Goal: Task Accomplishment & Management: Complete application form

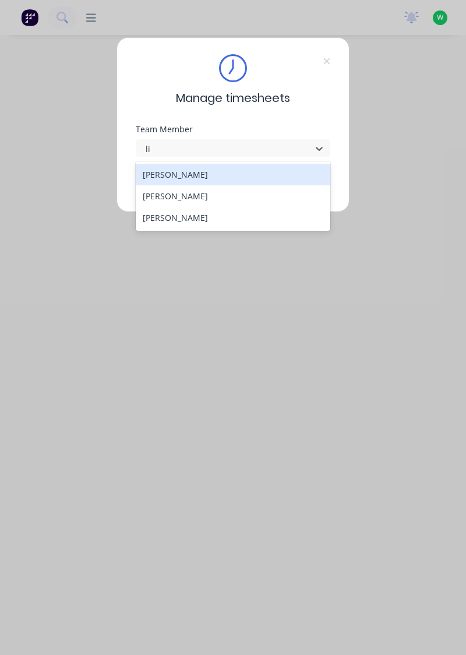
click at [223, 192] on div "[PERSON_NAME]" at bounding box center [233, 196] width 195 height 22
type input "li"
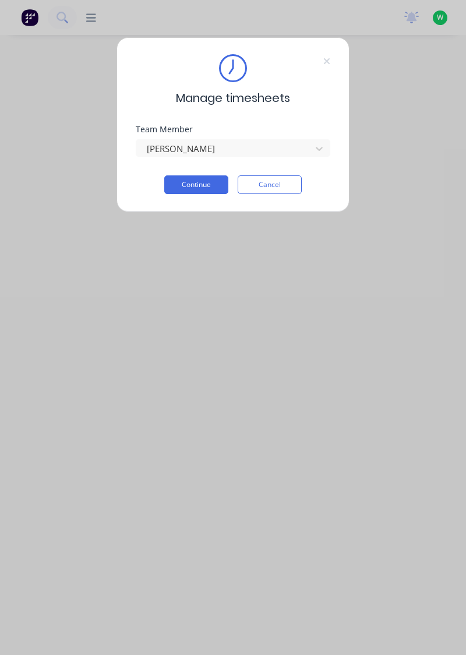
click at [208, 183] on button "Continue" at bounding box center [196, 184] width 64 height 19
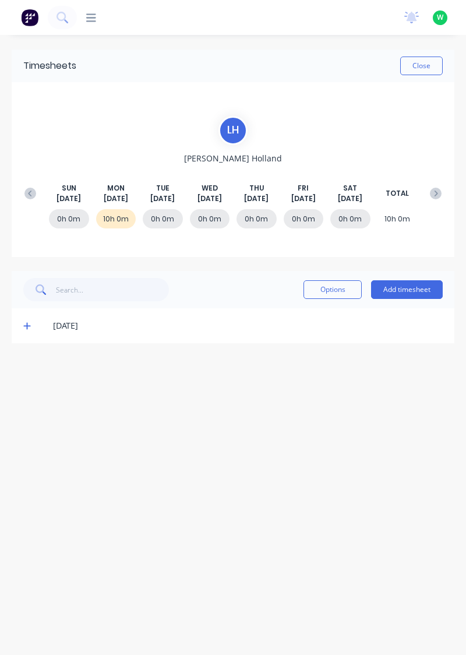
click at [278, 434] on div "Timesheets Close L H [PERSON_NAME] [DATE] [DATE] [DATE] [DATE] [DATE] [DATE] [D…" at bounding box center [233, 333] width 466 height 597
click at [410, 291] on button "Add timesheet" at bounding box center [407, 289] width 72 height 19
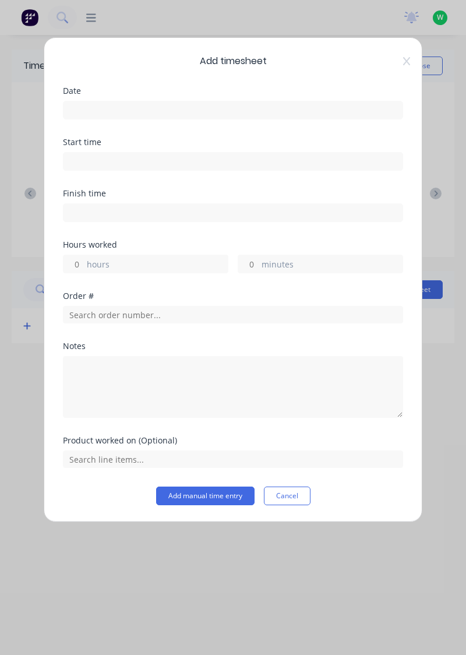
click at [190, 268] on label "hours" at bounding box center [157, 265] width 141 height 15
click at [84, 268] on input "hours" at bounding box center [74, 263] width 20 height 17
type input "2"
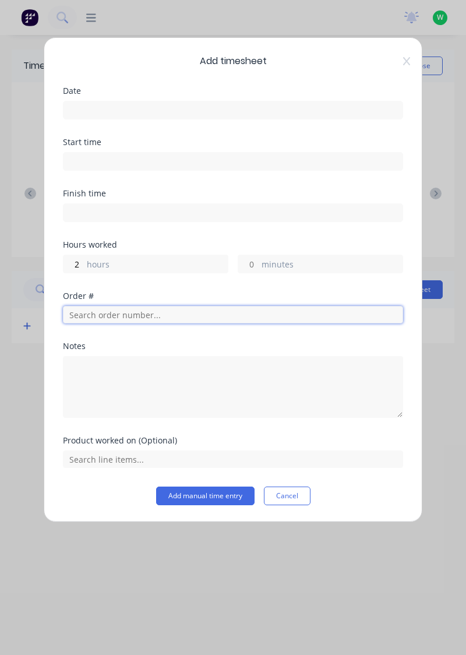
click at [175, 309] on input "text" at bounding box center [233, 314] width 340 height 17
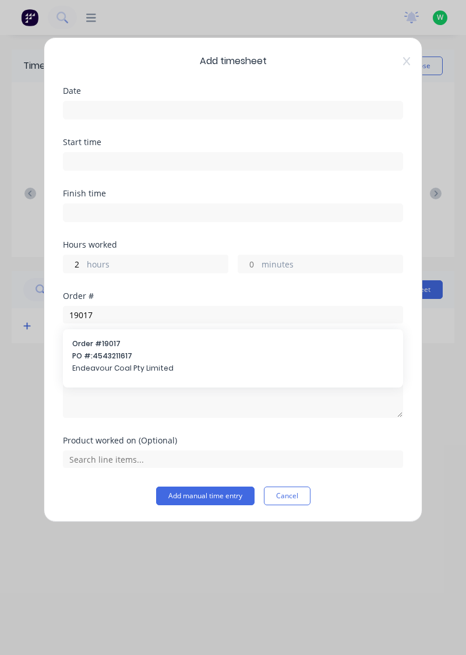
click at [231, 347] on div "Notes" at bounding box center [233, 346] width 340 height 8
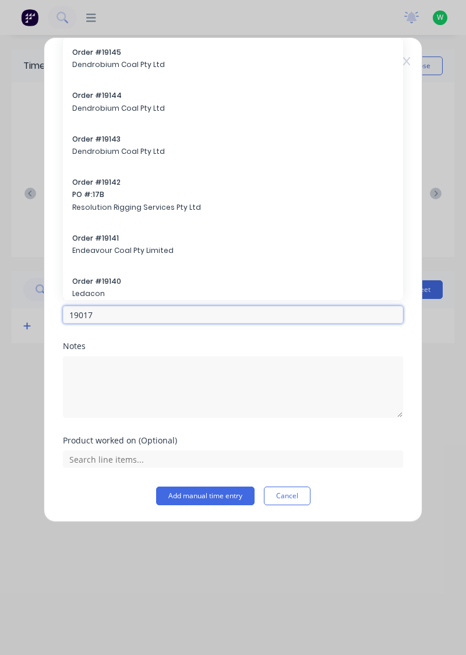
click at [241, 317] on input "19017" at bounding box center [233, 314] width 340 height 17
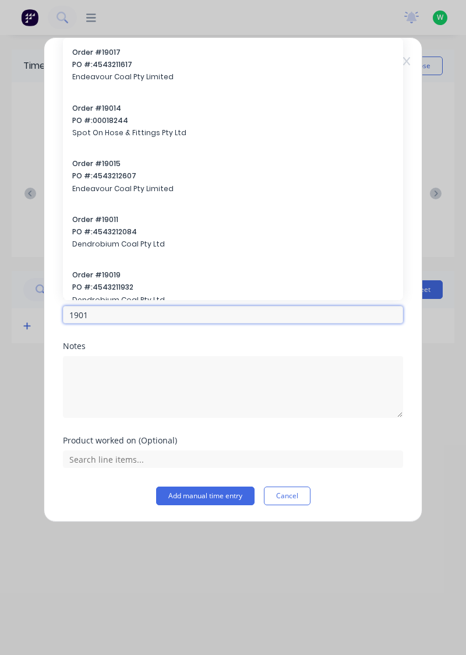
type input "19017"
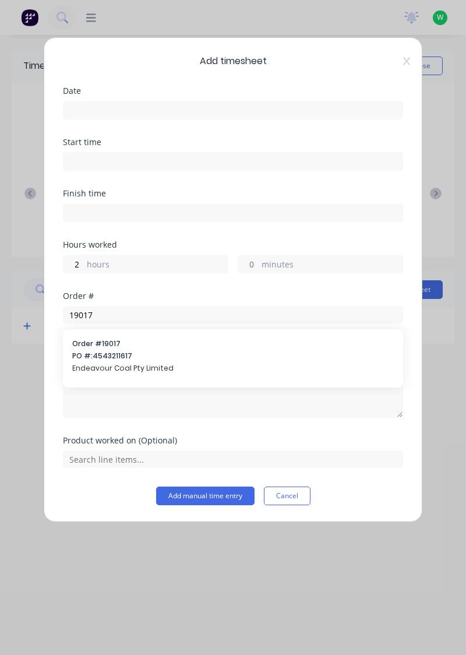
click at [145, 365] on span "Endeavour Coal Pty Limited" at bounding box center [233, 368] width 322 height 10
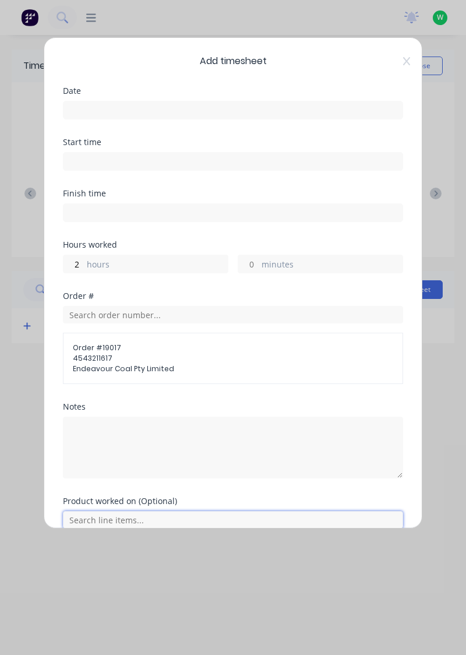
click at [159, 515] on input "text" at bounding box center [233, 519] width 340 height 17
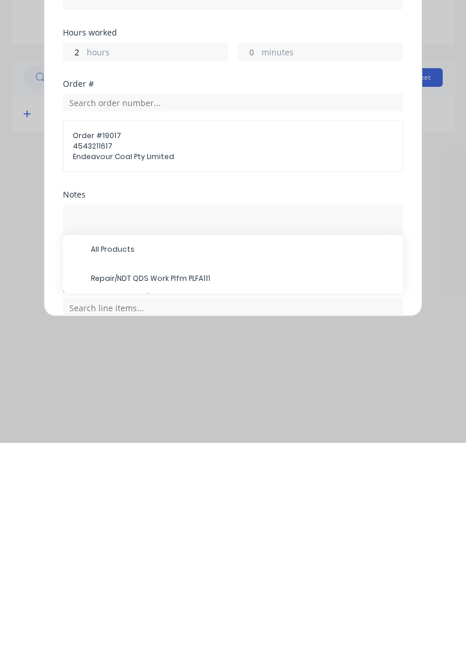
click at [239, 493] on span "Repair/NDT QDS Work Plfm PLFA111" at bounding box center [242, 491] width 303 height 10
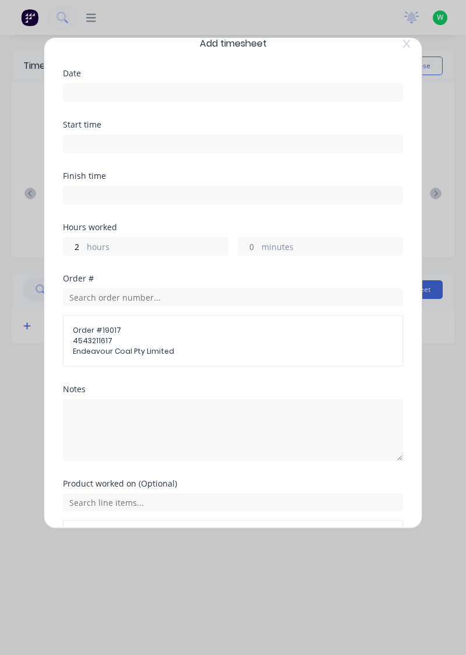
scroll to position [18, 0]
click at [277, 87] on input at bounding box center [233, 91] width 339 height 17
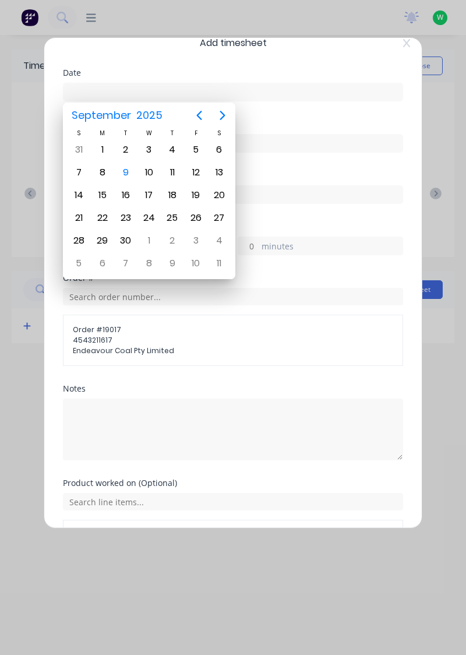
click at [125, 171] on div "9" at bounding box center [125, 172] width 17 height 17
type input "[DATE]"
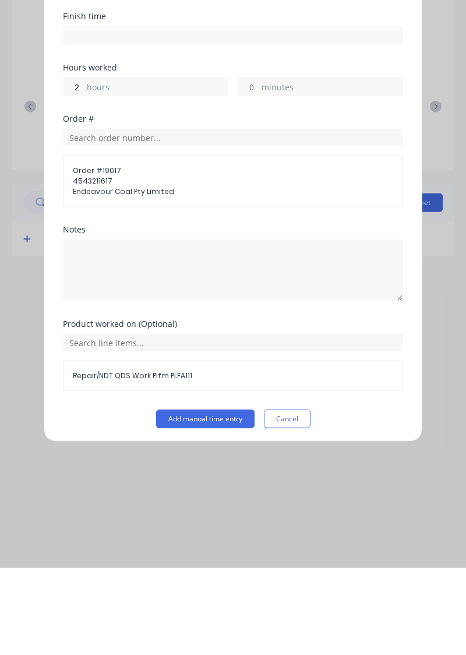
scroll to position [54, 0]
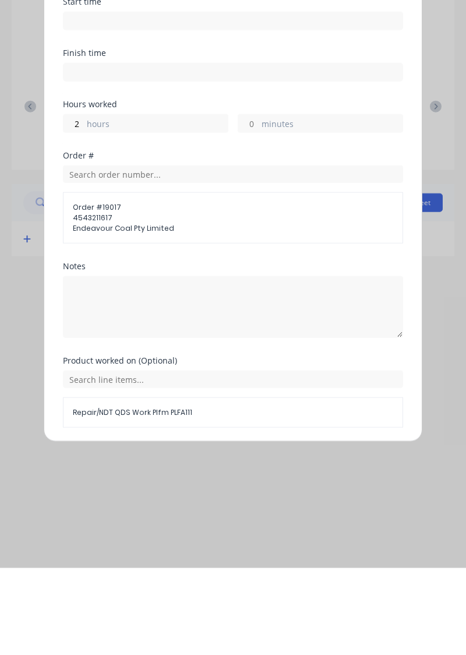
click at [199, 538] on button "Add manual time entry" at bounding box center [205, 542] width 99 height 19
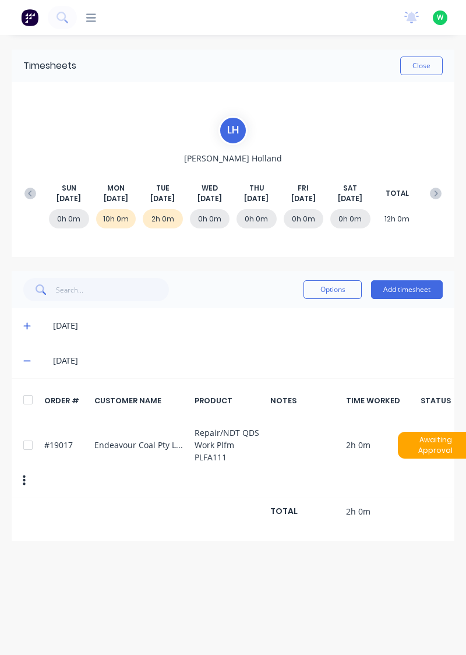
click at [413, 291] on button "Add timesheet" at bounding box center [407, 289] width 72 height 19
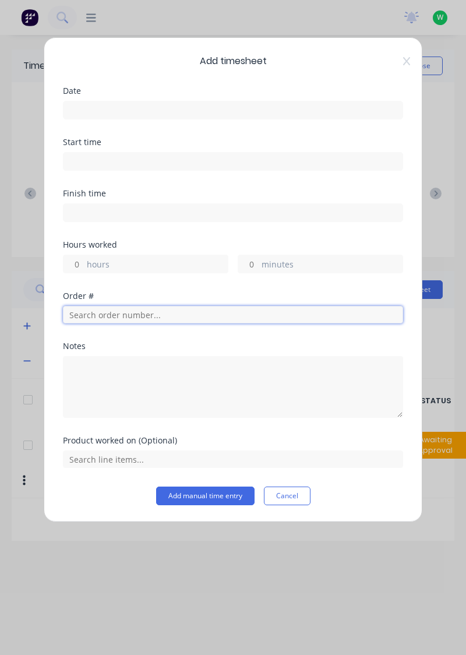
click at [159, 311] on input "text" at bounding box center [233, 314] width 340 height 17
type input "19138"
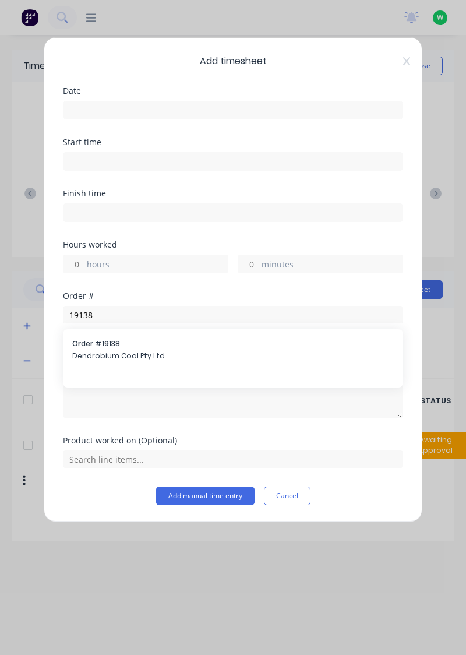
click at [174, 360] on div "Order # 19138 Dendrobium Coal Pty Ltd" at bounding box center [233, 351] width 322 height 24
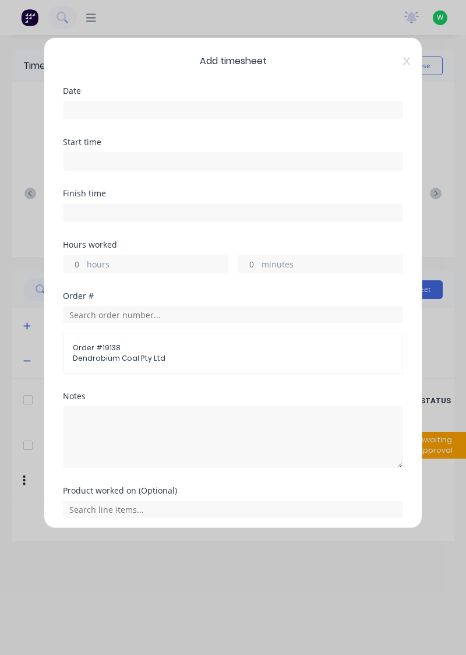
click at [148, 262] on label "hours" at bounding box center [157, 265] width 141 height 15
click at [84, 262] on input "hours" at bounding box center [74, 263] width 20 height 17
type input "8"
click at [137, 108] on input at bounding box center [233, 109] width 339 height 17
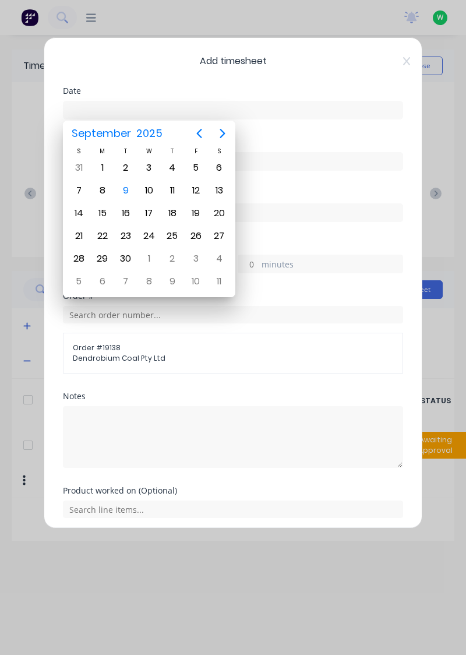
click at [129, 190] on div "9" at bounding box center [125, 190] width 17 height 17
type input "[DATE]"
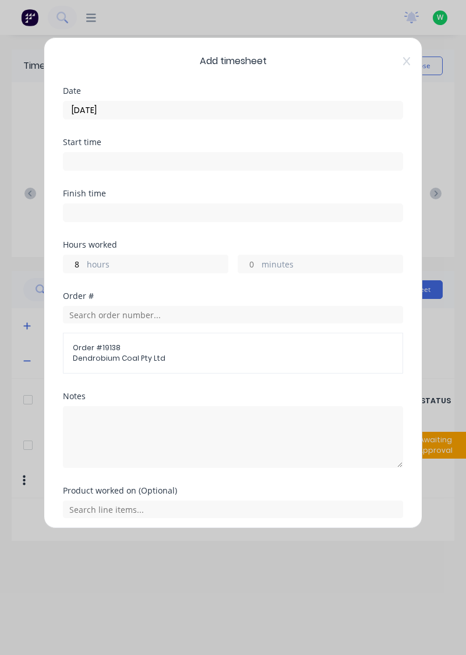
scroll to position [4, 0]
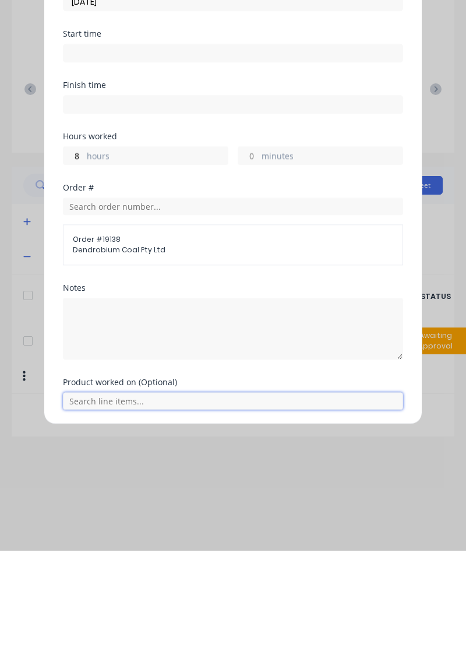
click at [222, 507] on input "text" at bounding box center [233, 505] width 340 height 17
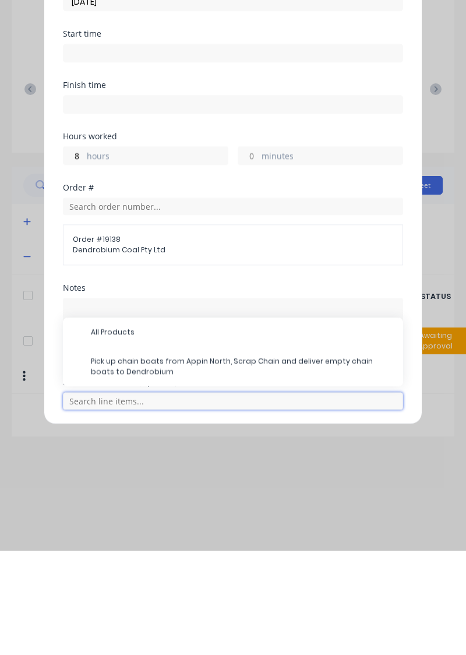
click at [246, 506] on input "text" at bounding box center [233, 505] width 340 height 17
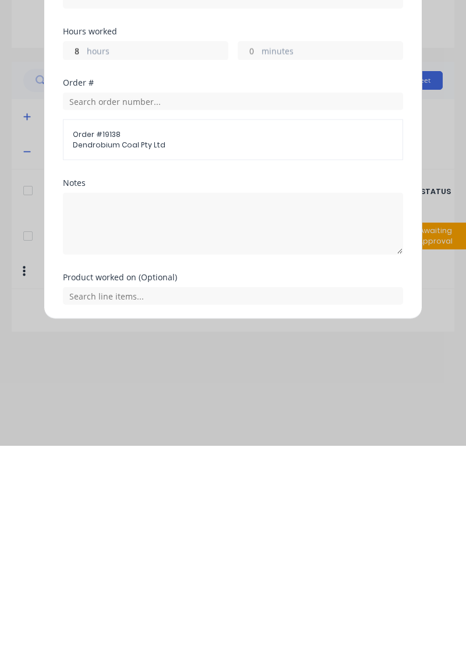
click at [209, 542] on button "Add manual time entry" at bounding box center [205, 542] width 99 height 19
